Goal: Information Seeking & Learning: Find specific fact

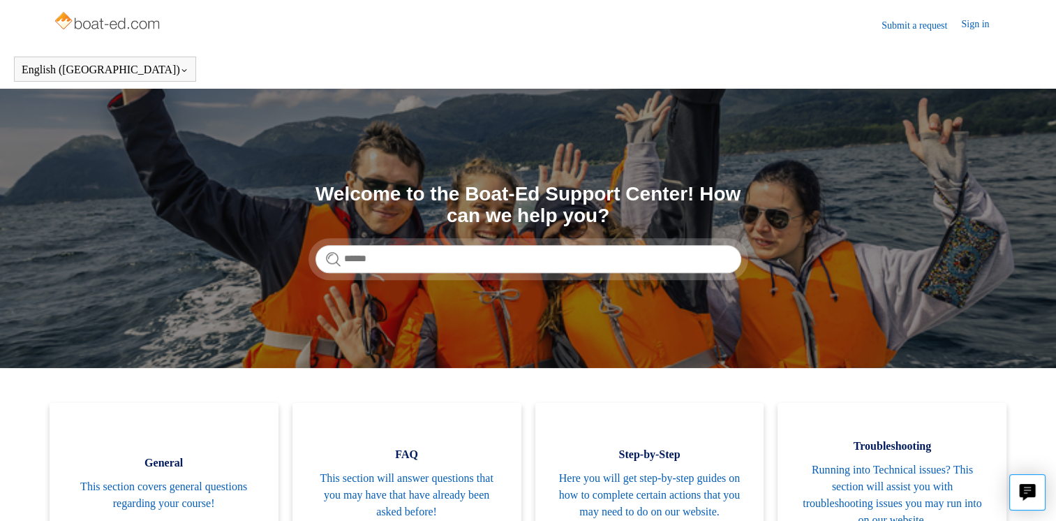
click at [910, 27] on link "Submit a request" at bounding box center [922, 25] width 80 height 15
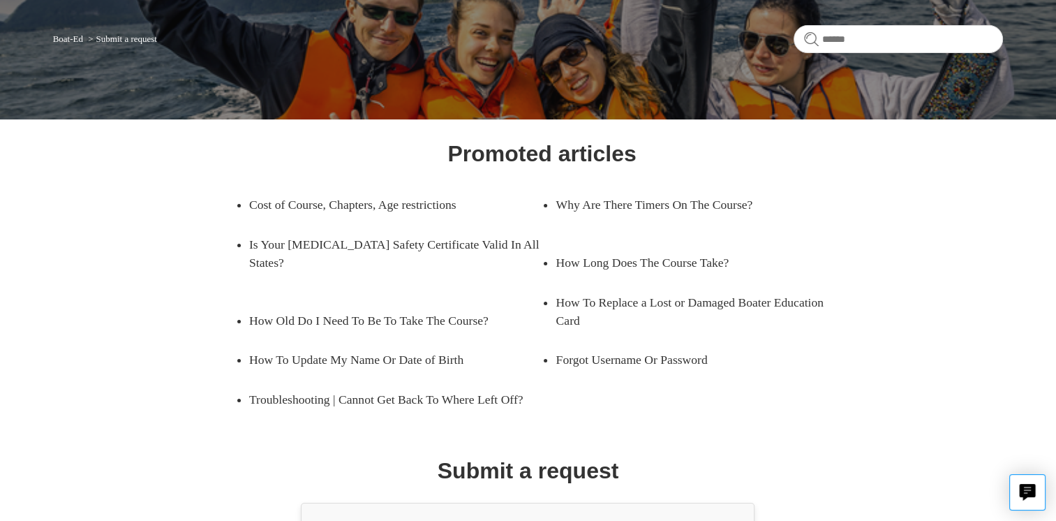
scroll to position [212, 0]
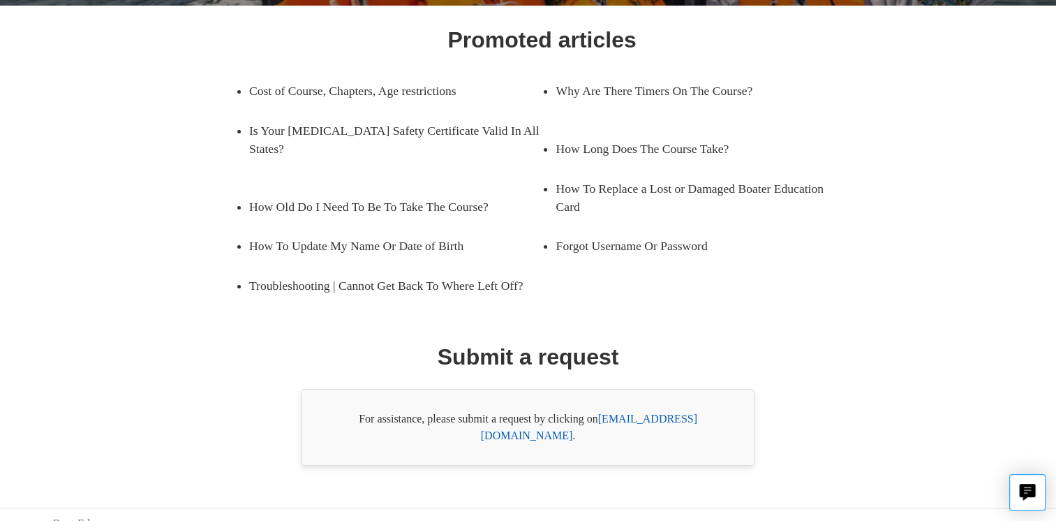
click at [653, 415] on link "support@boat-ed.com" at bounding box center [589, 427] width 216 height 29
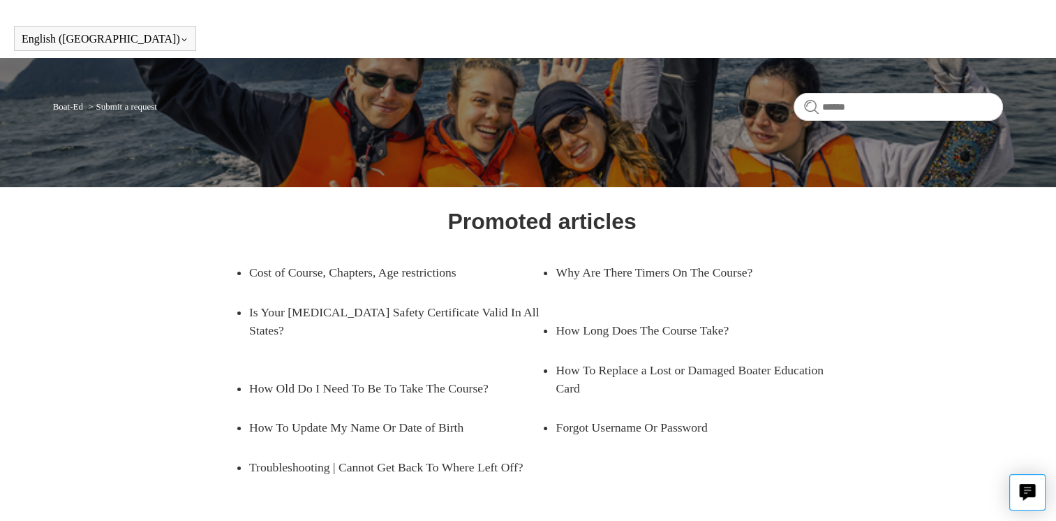
scroll to position [0, 0]
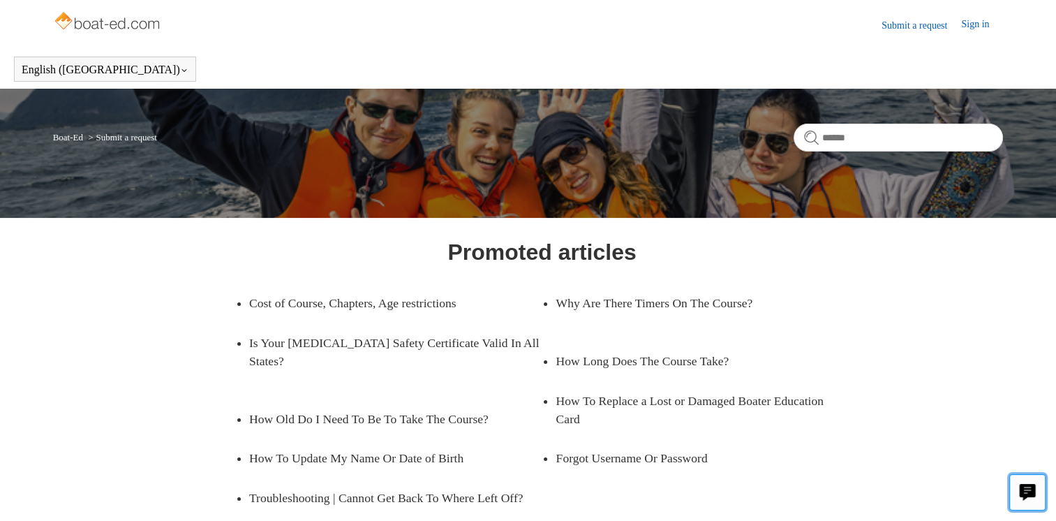
click at [1032, 489] on icon "Live chat" at bounding box center [1028, 490] width 16 height 13
click at [908, 25] on link "Submit a request" at bounding box center [922, 25] width 80 height 15
click at [900, 27] on link "Submit a request" at bounding box center [922, 25] width 80 height 15
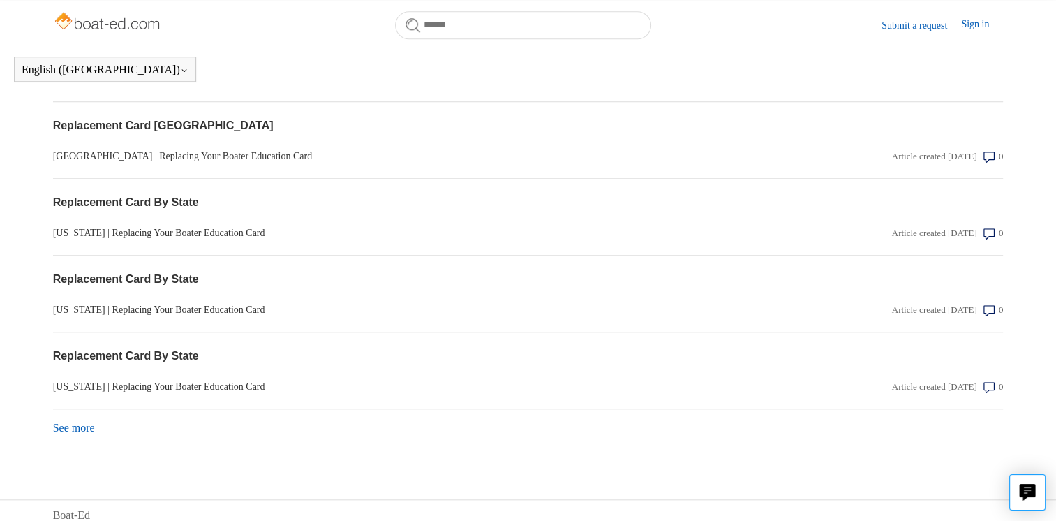
scroll to position [1201, 0]
click at [78, 421] on link "See more items from recent activity" at bounding box center [74, 427] width 42 height 12
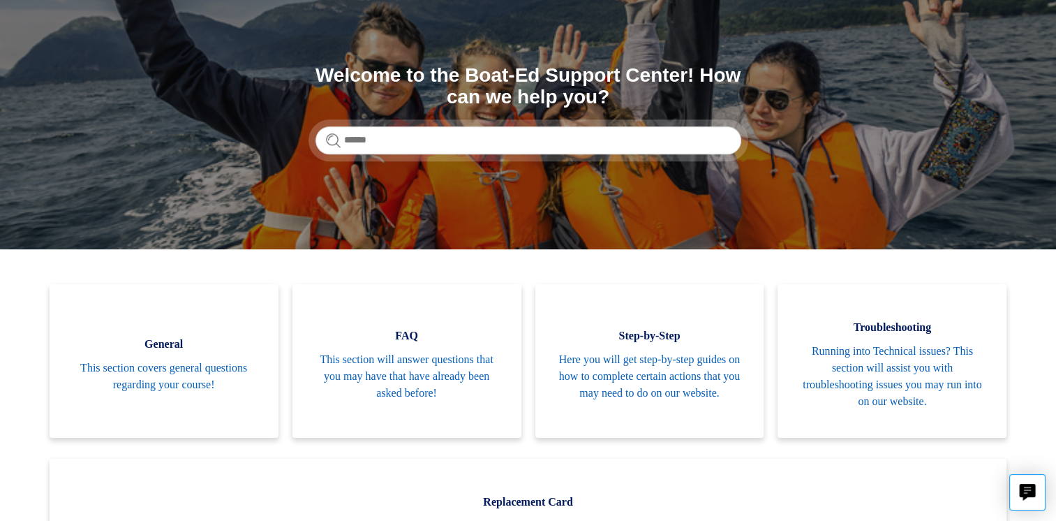
scroll to position [140, 0]
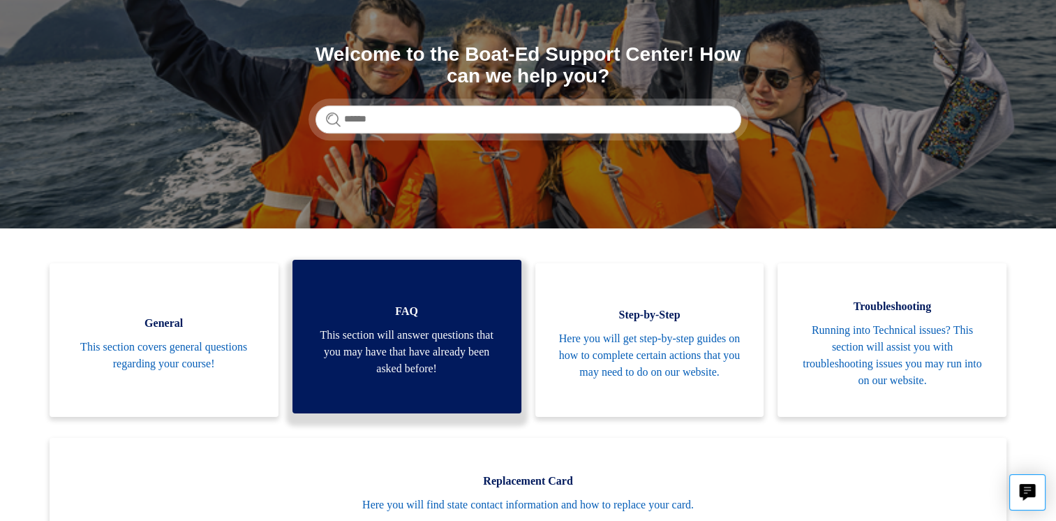
click at [464, 337] on span "This section will answer questions that you may have that have already been ask…" at bounding box center [406, 352] width 187 height 50
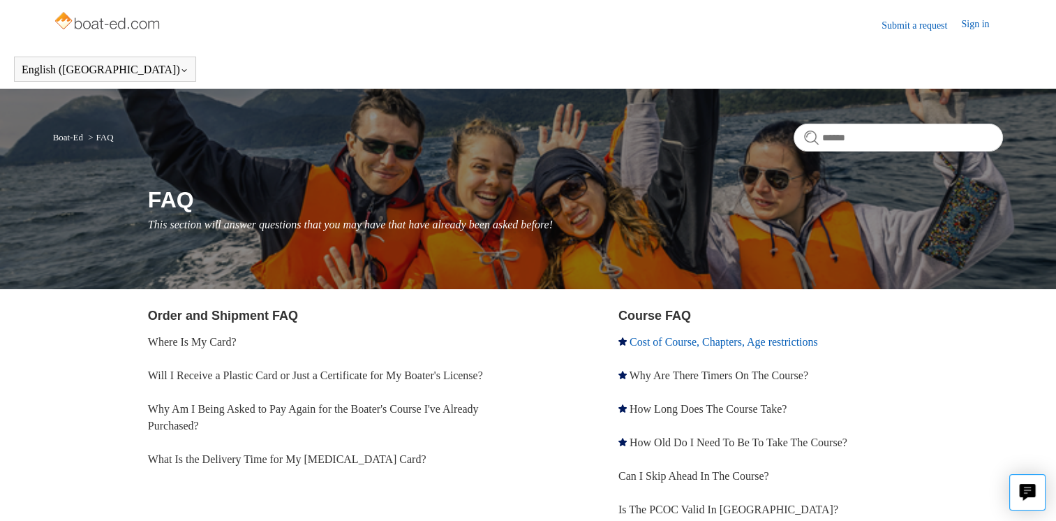
click at [727, 339] on link "Cost of Course, Chapters, Age restrictions" at bounding box center [724, 342] width 188 height 12
